Goal: Task Accomplishment & Management: Use online tool/utility

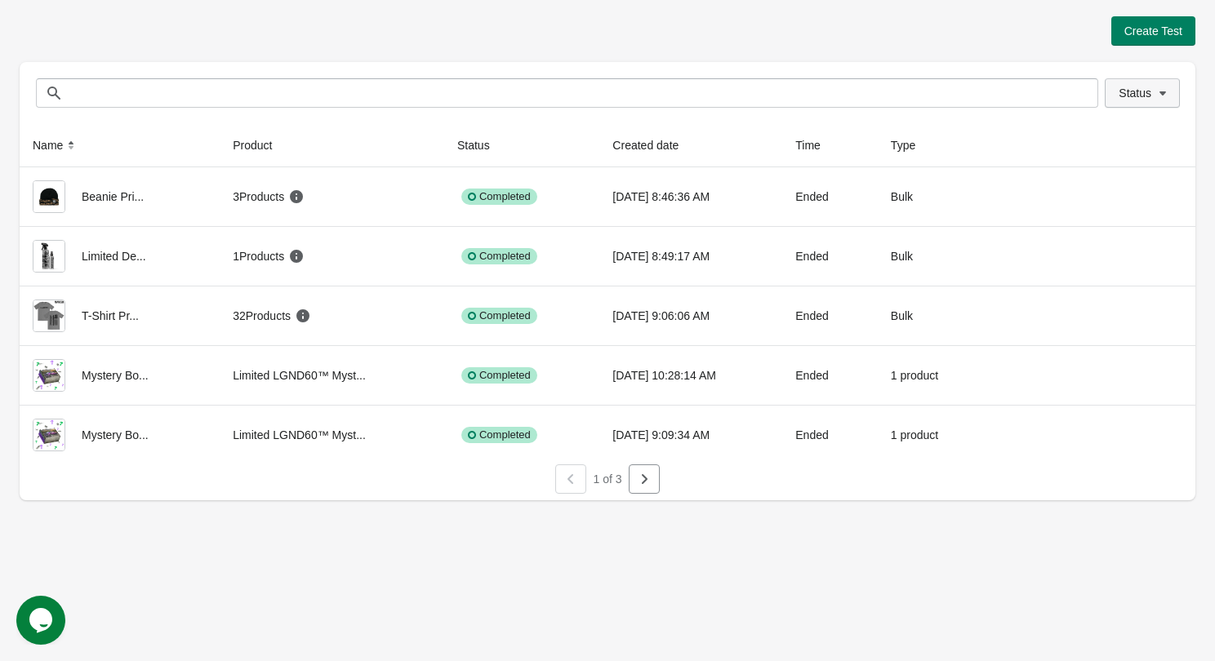
click at [1140, 91] on span "Status" at bounding box center [1135, 93] width 33 height 13
click at [1132, 142] on span "Running" at bounding box center [1129, 136] width 42 height 16
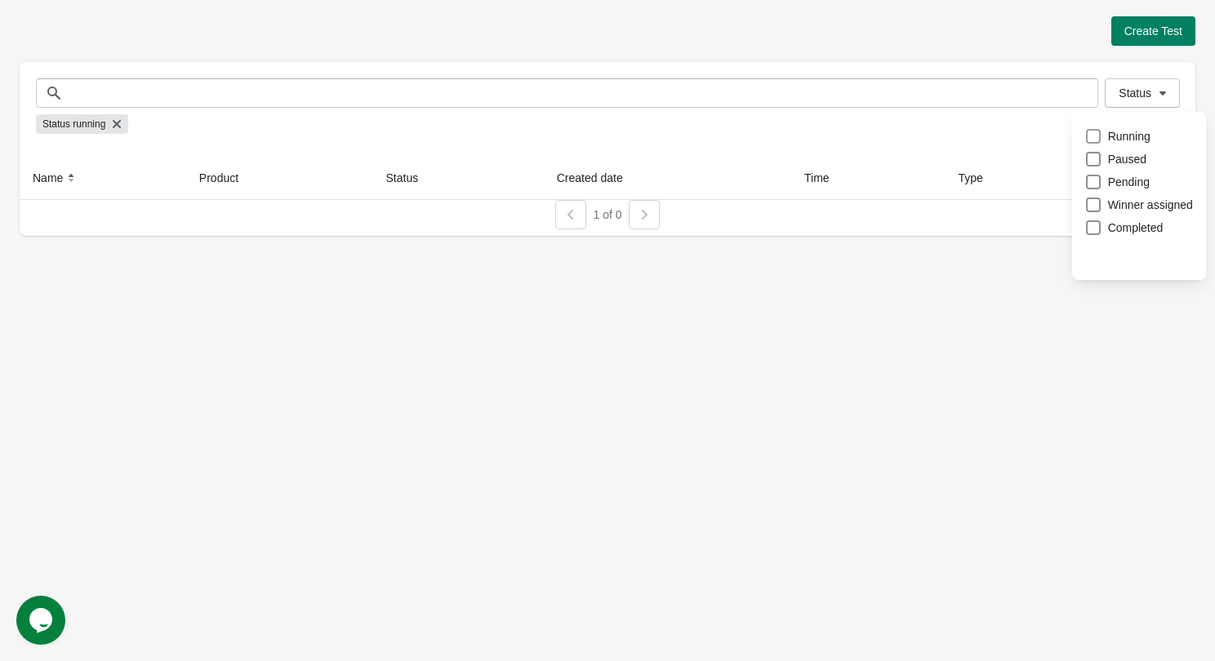
click at [1102, 143] on label "Running" at bounding box center [1117, 136] width 65 height 23
click at [1097, 225] on span at bounding box center [1093, 227] width 15 height 15
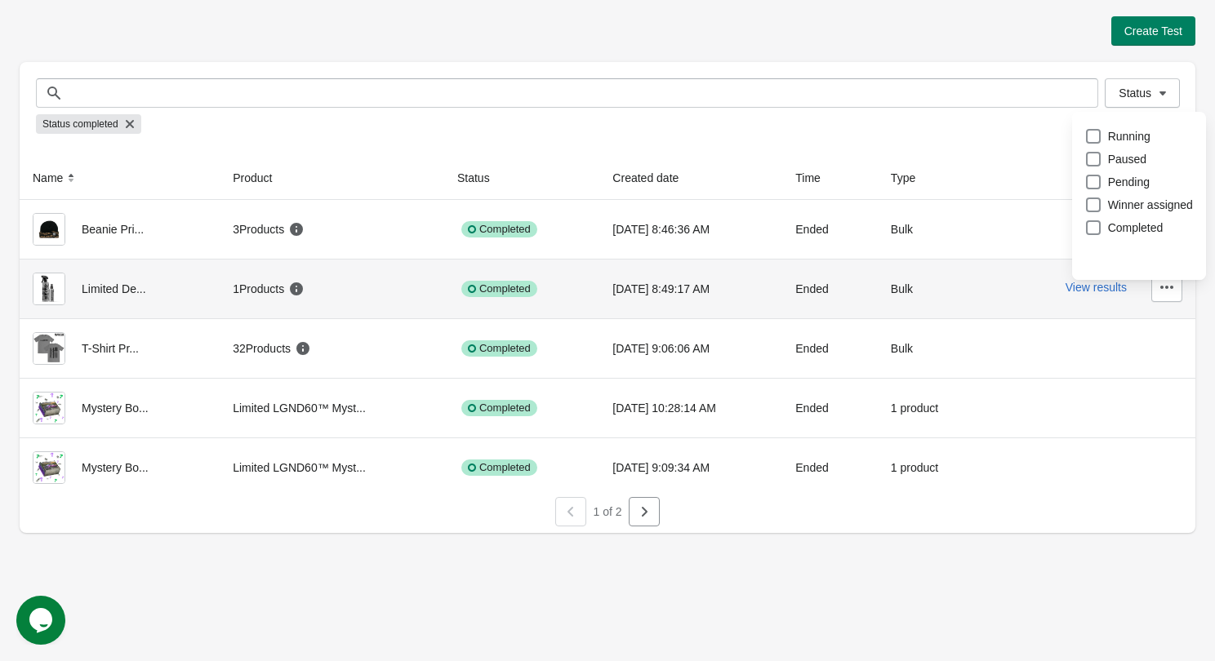
click at [377, 298] on div "1 Products" at bounding box center [332, 289] width 198 height 33
click at [1114, 295] on div "View results" at bounding box center [1088, 287] width 188 height 29
click at [1113, 291] on button "View results" at bounding box center [1096, 287] width 61 height 13
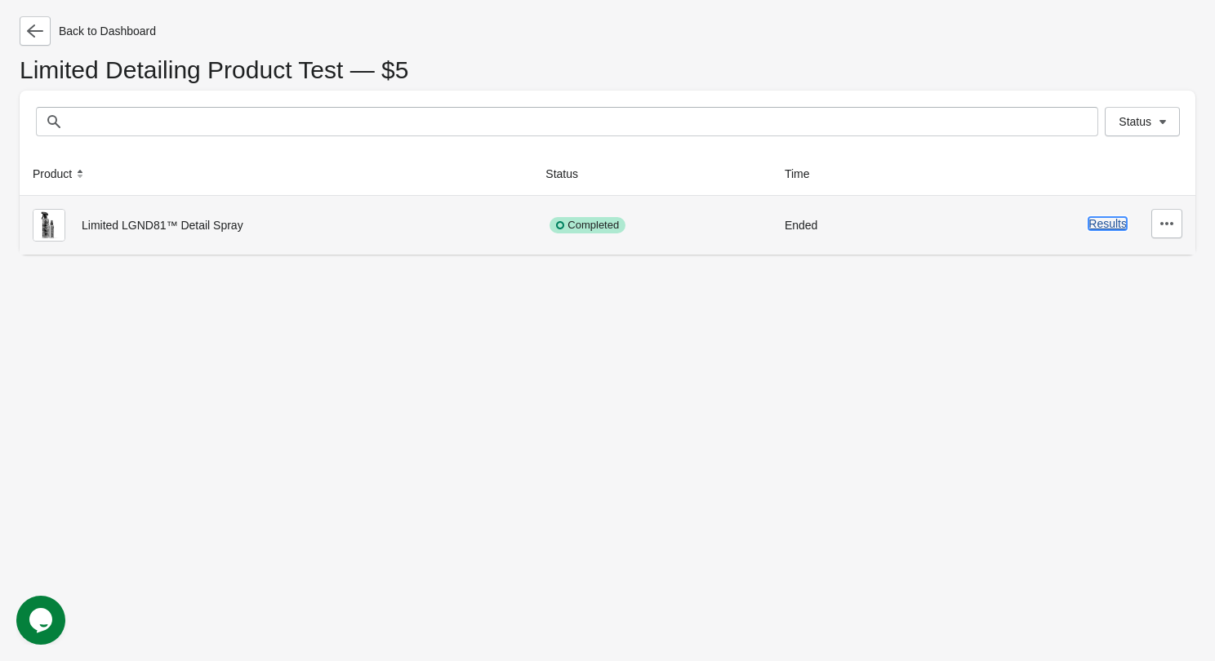
click at [1092, 217] on button "Results" at bounding box center [1107, 223] width 38 height 13
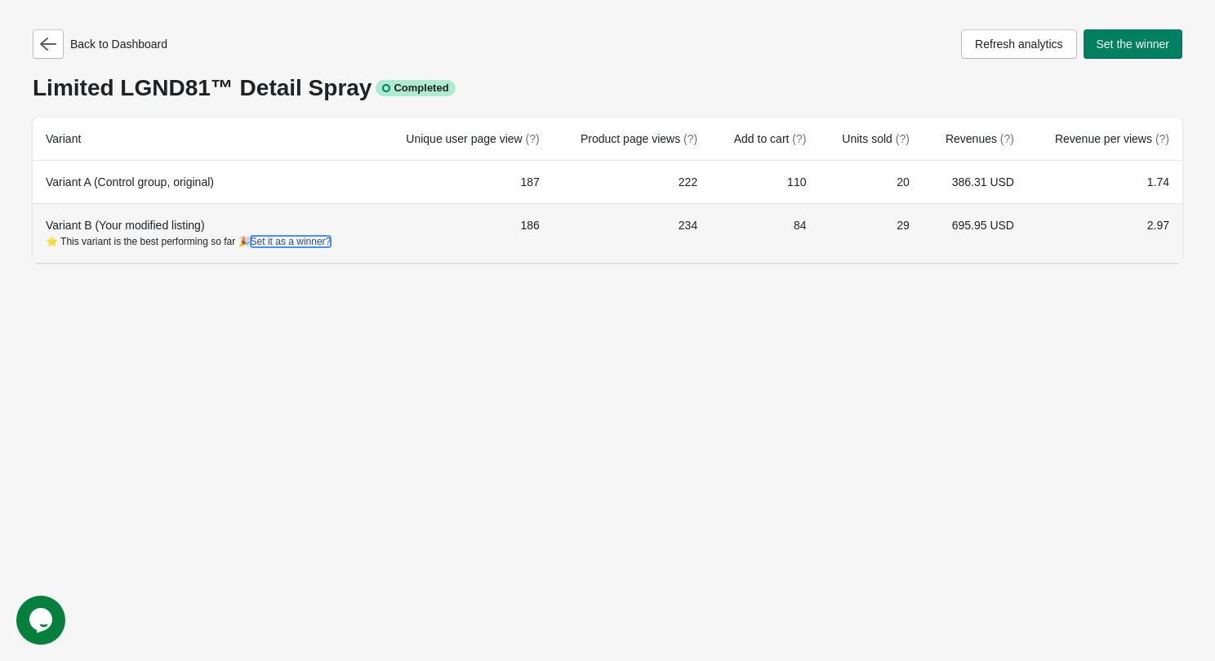
click at [303, 242] on button "Set it as a winner?" at bounding box center [291, 241] width 81 height 11
